Goal: Task Accomplishment & Management: Complete application form

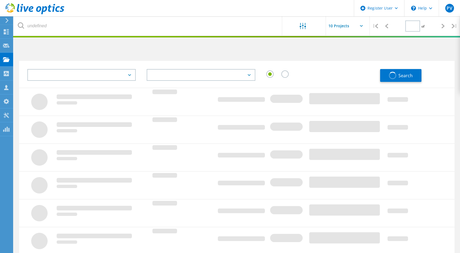
type input "1"
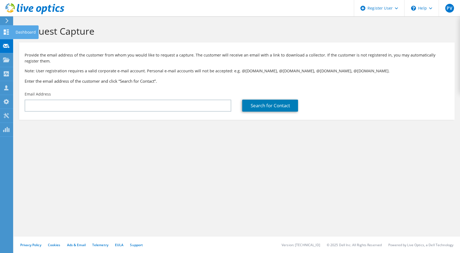
click at [7, 35] on div at bounding box center [6, 33] width 7 height 6
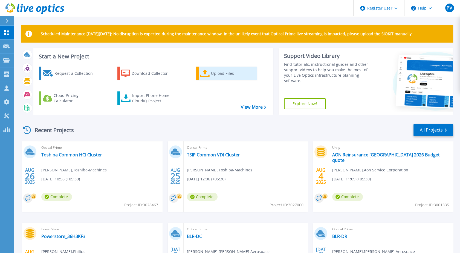
click at [214, 75] on div "Upload Files" at bounding box center [233, 73] width 44 height 11
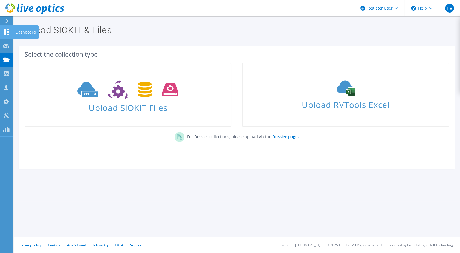
click at [4, 35] on div at bounding box center [6, 33] width 7 height 6
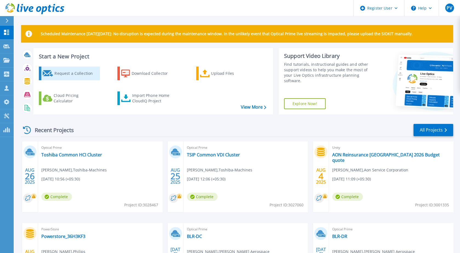
click at [87, 75] on div "Request a Collection" at bounding box center [76, 73] width 44 height 11
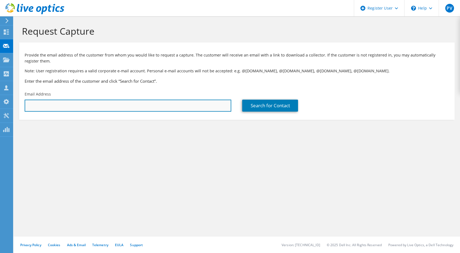
click at [84, 109] on input "text" at bounding box center [128, 106] width 206 height 12
paste input "venkataramanaiah.sr@manipalhospitals.com"
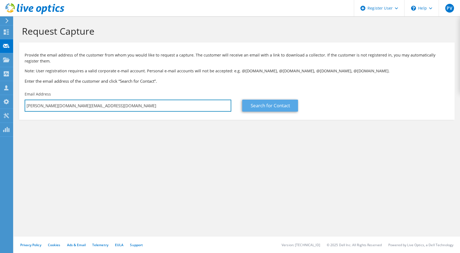
type input "venkataramanaiah.sr@manipalhospitals.com"
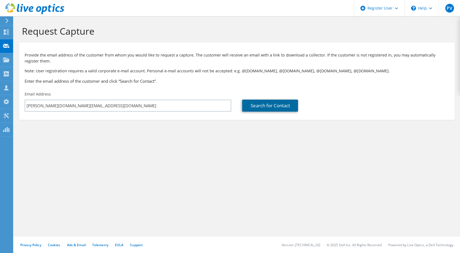
click at [256, 109] on link "Search for Contact" at bounding box center [270, 106] width 56 height 12
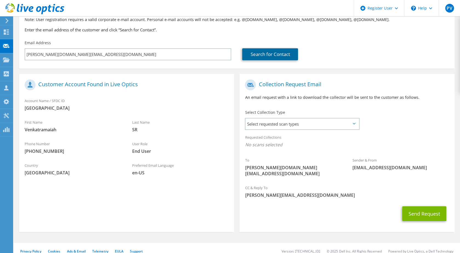
scroll to position [52, 0]
click at [282, 128] on span "Select requested scan types" at bounding box center [301, 123] width 113 height 11
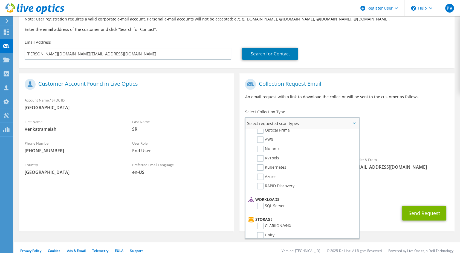
scroll to position [0, 0]
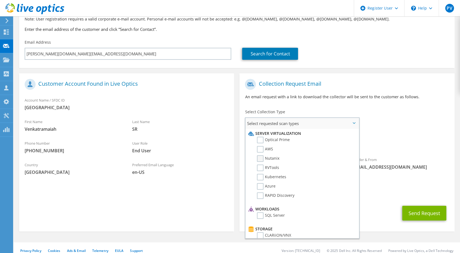
click at [258, 159] on label "Nutanix" at bounding box center [268, 159] width 22 height 7
click at [0, 0] on input "Nutanix" at bounding box center [0, 0] width 0 height 0
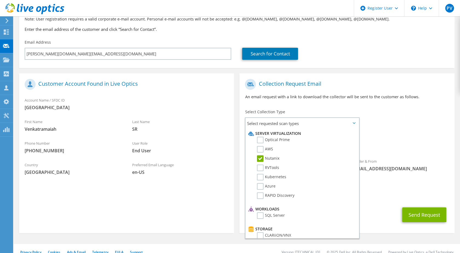
click at [383, 144] on span "Nutanix" at bounding box center [347, 145] width 204 height 9
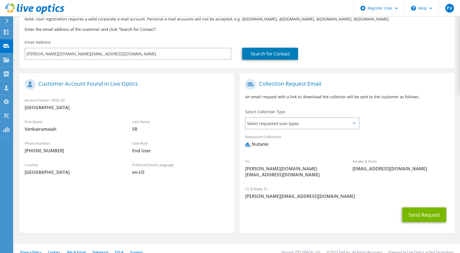
scroll to position [53, 0]
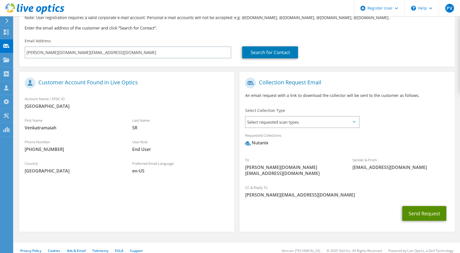
click at [407, 209] on button "Send Request" at bounding box center [424, 213] width 44 height 15
